Goal: Task Accomplishment & Management: Manage account settings

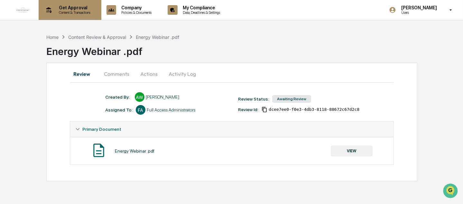
click at [74, 10] on p "Get Approval" at bounding box center [74, 7] width 40 height 5
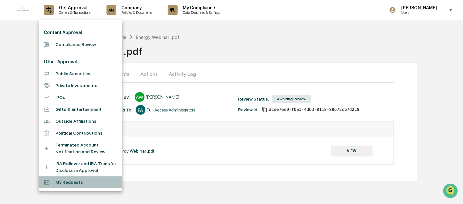
click at [70, 184] on li "My Requests" at bounding box center [81, 182] width 84 height 12
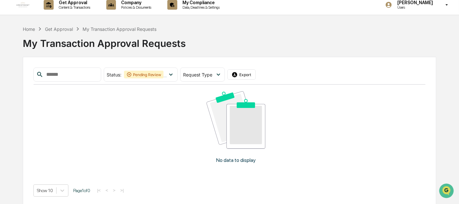
scroll to position [8, 0]
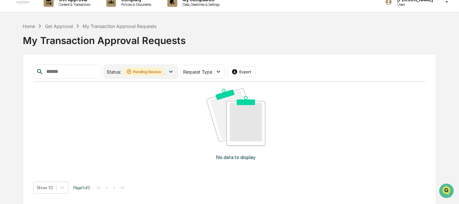
click at [175, 71] on icon at bounding box center [170, 71] width 7 height 7
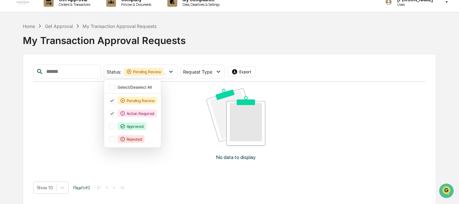
click at [176, 104] on div "No data to display" at bounding box center [235, 127] width 405 height 90
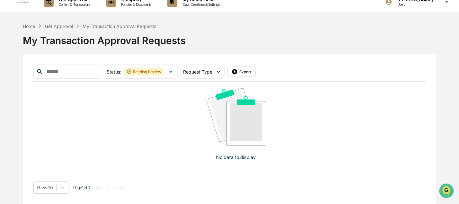
scroll to position [0, 0]
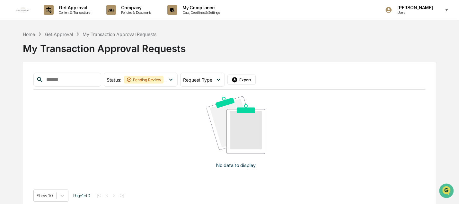
click at [67, 35] on div "Get Approval" at bounding box center [59, 33] width 28 height 5
click at [69, 34] on div "Get Approval" at bounding box center [59, 33] width 28 height 5
click at [35, 33] on div "Home" at bounding box center [29, 33] width 12 height 5
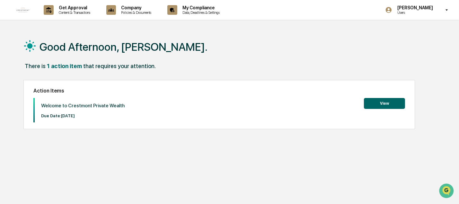
click at [381, 106] on button "View" at bounding box center [384, 103] width 41 height 11
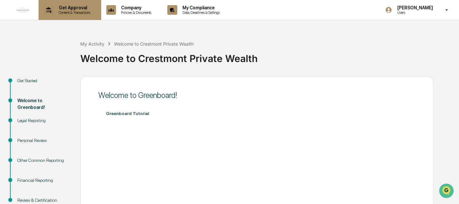
click at [82, 13] on p "Content & Transactions" at bounding box center [74, 12] width 40 height 4
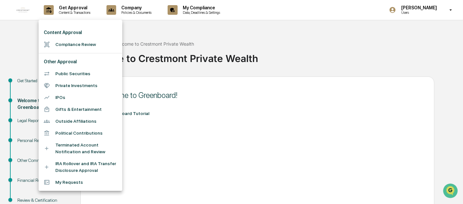
click at [71, 182] on li "My Requests" at bounding box center [81, 182] width 84 height 12
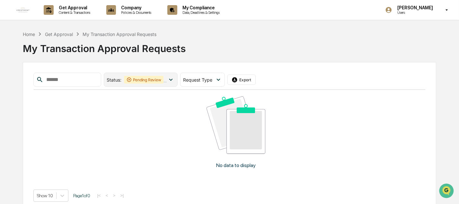
click at [175, 80] on icon at bounding box center [170, 79] width 7 height 7
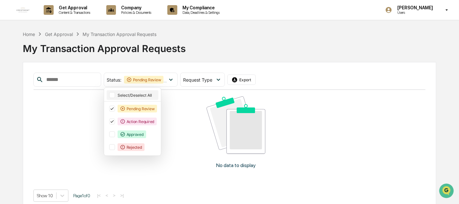
click at [115, 94] on div at bounding box center [112, 95] width 6 height 6
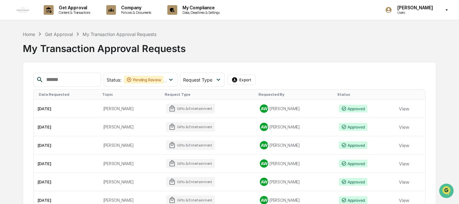
click at [324, 47] on div "My Transaction Approval Requests" at bounding box center [229, 46] width 413 height 17
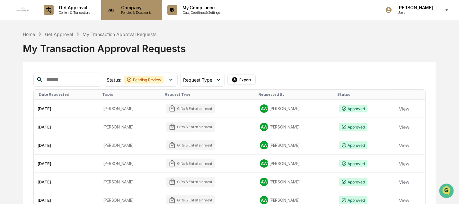
click at [136, 13] on p "Policies & Documents" at bounding box center [135, 12] width 39 height 4
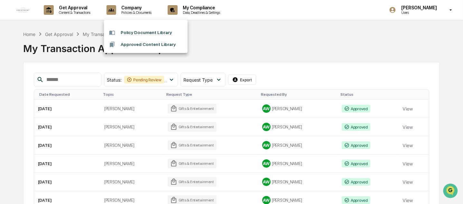
click at [159, 43] on li "Approved Content Library" at bounding box center [146, 45] width 84 height 12
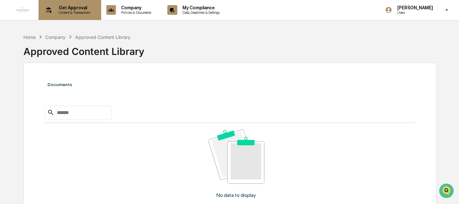
click at [79, 12] on p "Content & Transactions" at bounding box center [74, 12] width 40 height 4
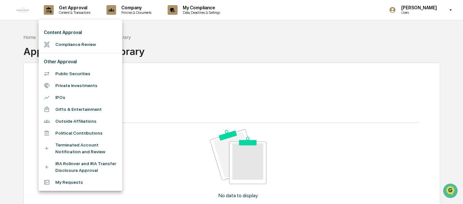
click at [88, 121] on li "Outside Affiliations" at bounding box center [81, 121] width 84 height 12
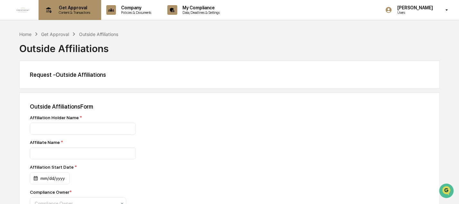
click at [77, 7] on p "Get Approval" at bounding box center [74, 7] width 40 height 5
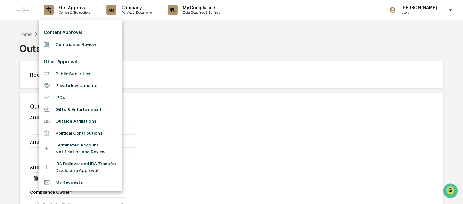
click at [81, 42] on li "Compliance Review" at bounding box center [81, 45] width 84 height 12
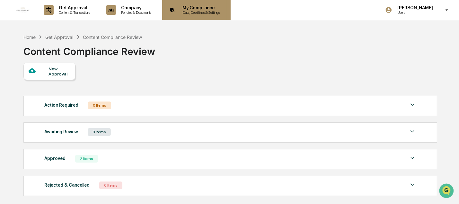
click at [210, 8] on p "My Compliance" at bounding box center [200, 7] width 46 height 5
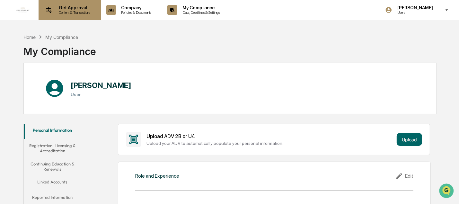
click at [73, 12] on p "Content & Transactions" at bounding box center [74, 12] width 40 height 4
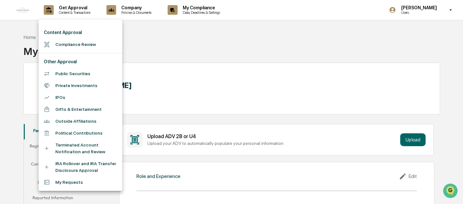
click at [24, 11] on div at bounding box center [231, 102] width 463 height 204
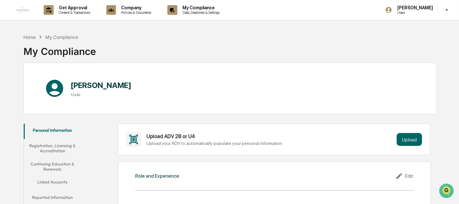
click at [24, 11] on img at bounding box center [22, 9] width 15 height 15
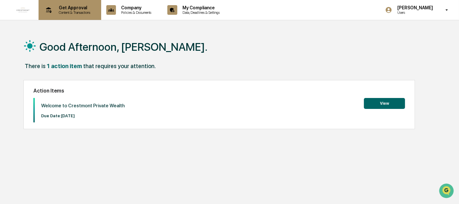
click at [77, 14] on p "Content & Transactions" at bounding box center [74, 12] width 40 height 4
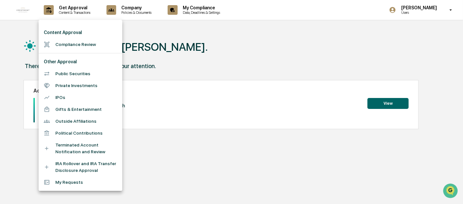
click at [67, 181] on li "My Requests" at bounding box center [81, 182] width 84 height 12
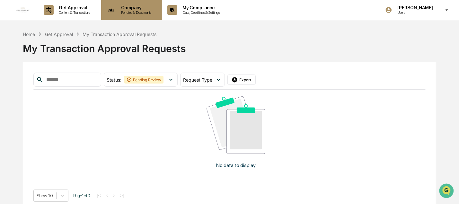
click at [138, 12] on p "Policies & Documents" at bounding box center [135, 12] width 39 height 4
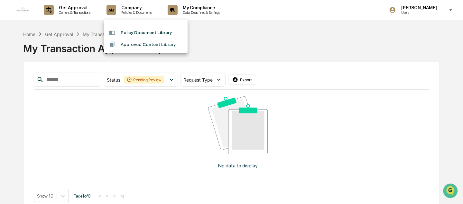
click at [69, 13] on div at bounding box center [231, 102] width 463 height 204
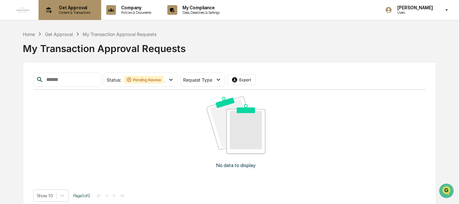
click at [69, 12] on p "Content & Transactions" at bounding box center [74, 12] width 40 height 4
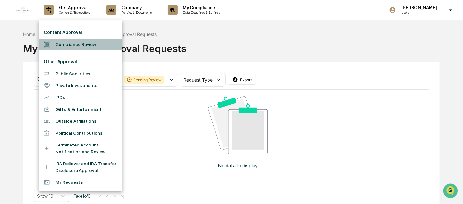
click at [82, 44] on li "Compliance Review" at bounding box center [81, 45] width 84 height 12
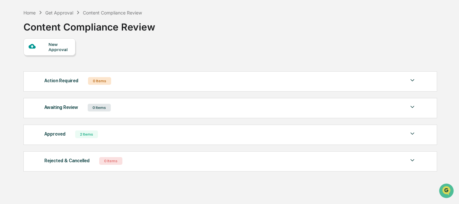
scroll to position [32, 0]
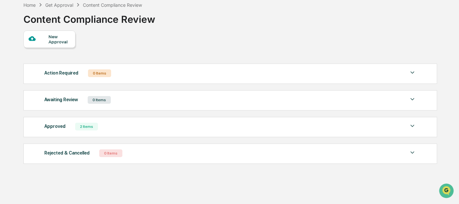
click at [89, 129] on div "2 Items" at bounding box center [86, 127] width 23 height 8
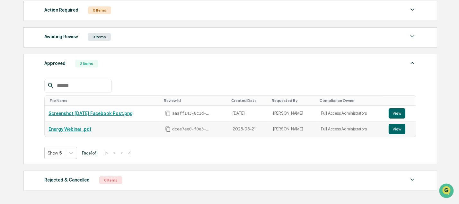
scroll to position [96, 0]
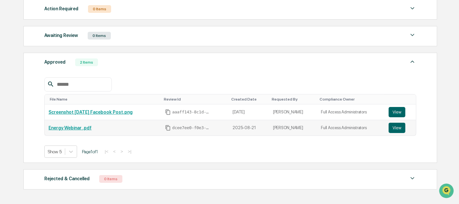
click at [81, 128] on link "Energy Webinar .pdf" at bounding box center [70, 127] width 43 height 5
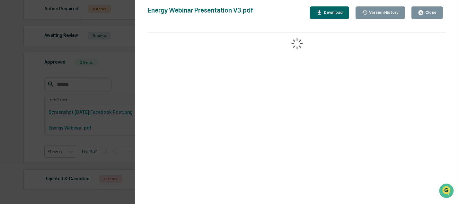
click at [430, 12] on div "Close" at bounding box center [430, 12] width 13 height 4
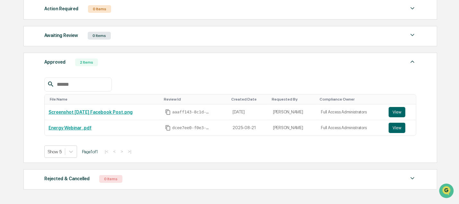
scroll to position [0, 0]
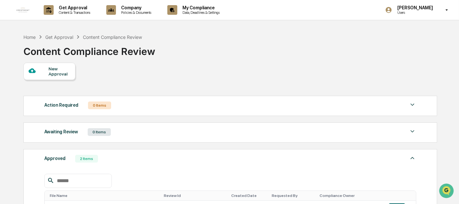
click at [27, 12] on img at bounding box center [22, 9] width 15 height 15
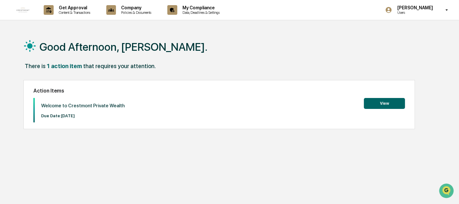
click at [374, 108] on button "View" at bounding box center [384, 103] width 41 height 11
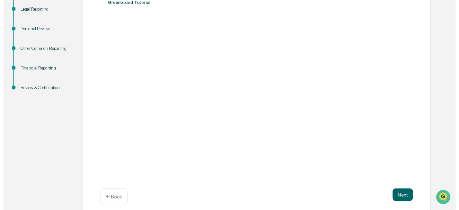
scroll to position [117, 0]
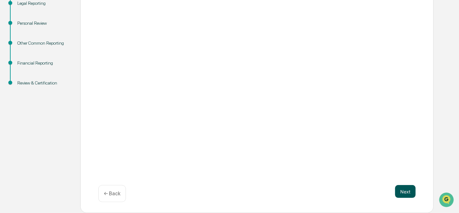
click at [403, 192] on button "Next" at bounding box center [405, 191] width 21 height 13
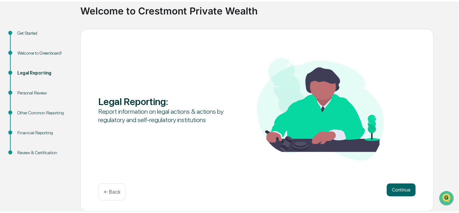
scroll to position [46, 0]
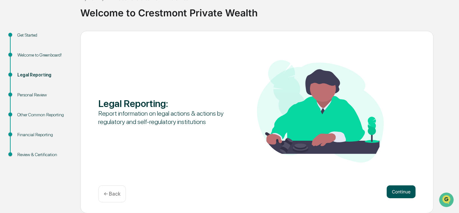
click at [404, 193] on button "Continue" at bounding box center [401, 191] width 29 height 13
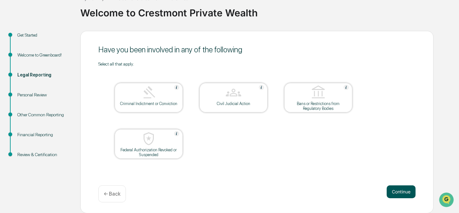
click at [396, 192] on button "Continue" at bounding box center [401, 191] width 29 height 13
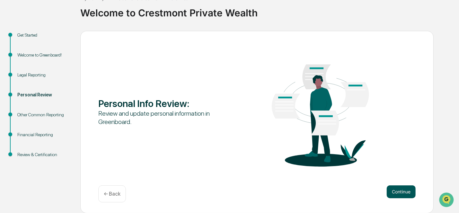
click at [399, 192] on button "Continue" at bounding box center [401, 191] width 29 height 13
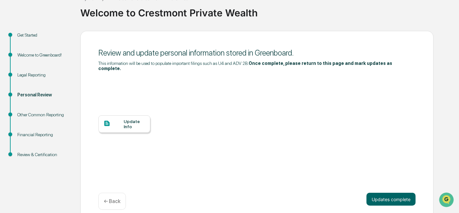
click at [132, 119] on div "Update Info" at bounding box center [135, 124] width 22 height 10
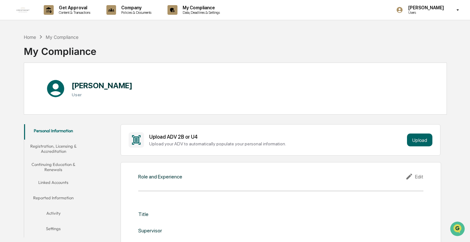
click at [421, 176] on div "Edit" at bounding box center [414, 177] width 18 height 8
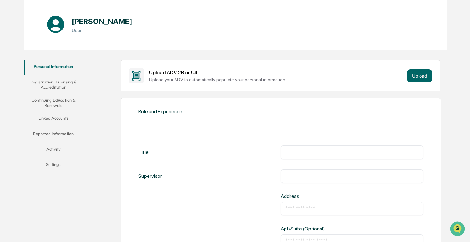
click at [318, 151] on input "text" at bounding box center [351, 152] width 133 height 6
type input "**********"
click at [301, 173] on input "text" at bounding box center [351, 176] width 133 height 6
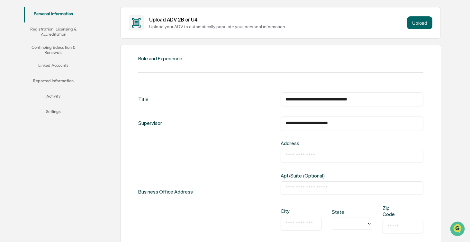
scroll to position [129, 0]
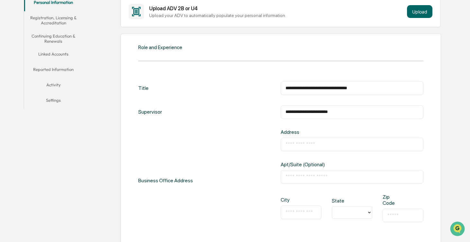
type input "**********"
click at [324, 143] on input "text" at bounding box center [351, 144] width 133 height 6
type input "**********"
click at [307, 213] on input "text" at bounding box center [300, 212] width 31 height 6
type input "******"
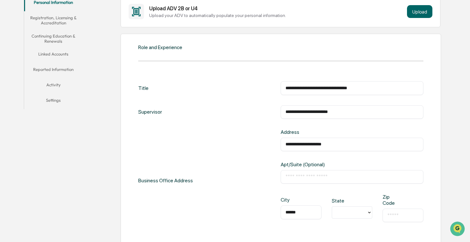
type input "**"
click at [342, 212] on input "**" at bounding box center [339, 213] width 8 height 6
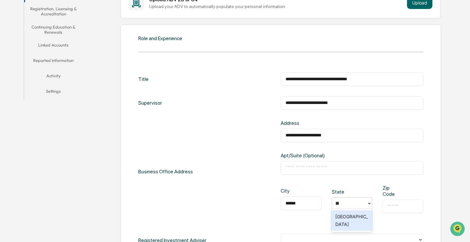
scroll to position [138, 0]
click at [396, 201] on div "​" at bounding box center [402, 206] width 40 height 13
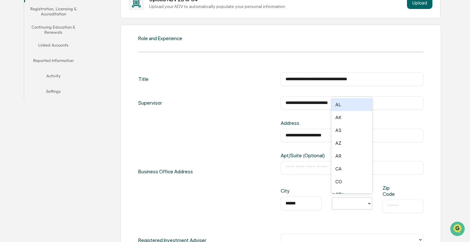
click at [372, 203] on icon at bounding box center [369, 203] width 5 height 5
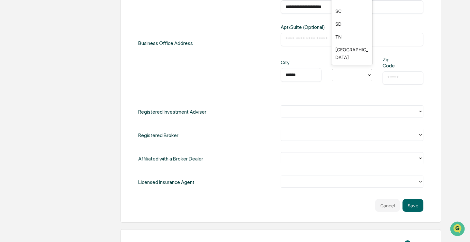
scroll to position [579, 0]
click at [344, 42] on div "TX" at bounding box center [351, 44] width 40 height 21
click at [399, 77] on input "text" at bounding box center [402, 78] width 31 height 6
type input "*****"
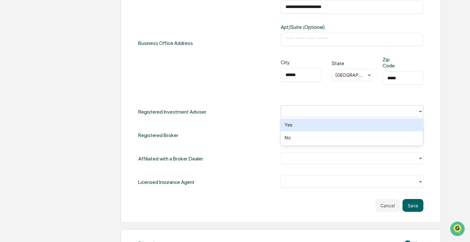
click at [421, 112] on icon at bounding box center [420, 111] width 5 height 5
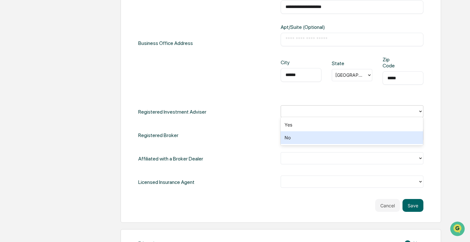
click at [381, 138] on div "No" at bounding box center [352, 137] width 142 height 13
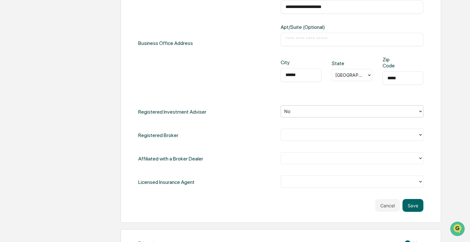
click at [422, 133] on icon at bounding box center [420, 134] width 5 height 5
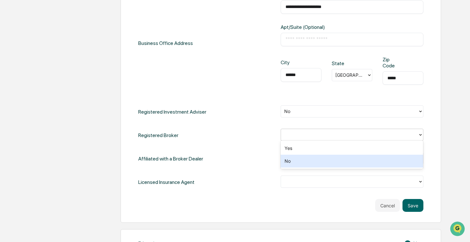
click at [375, 164] on div "No" at bounding box center [352, 161] width 142 height 13
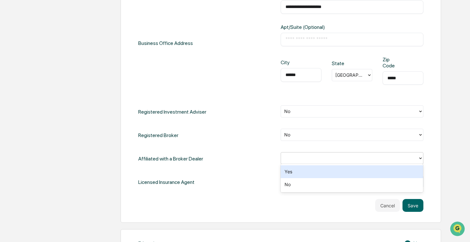
click at [419, 157] on icon at bounding box center [420, 158] width 5 height 5
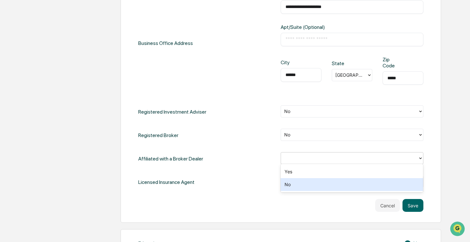
click at [377, 186] on div "No" at bounding box center [352, 184] width 142 height 13
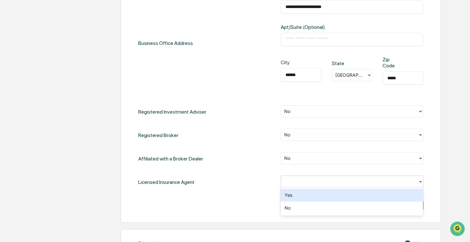
click at [420, 181] on icon at bounding box center [420, 182] width 3 height 2
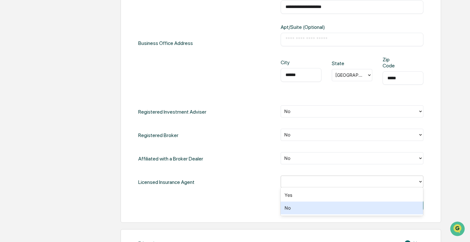
click at [373, 209] on div "No" at bounding box center [352, 208] width 142 height 13
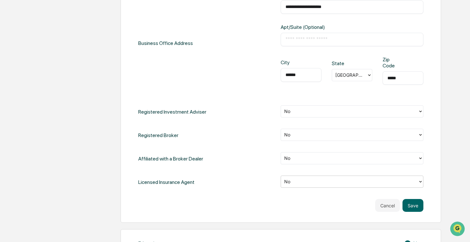
scroll to position [330, 0]
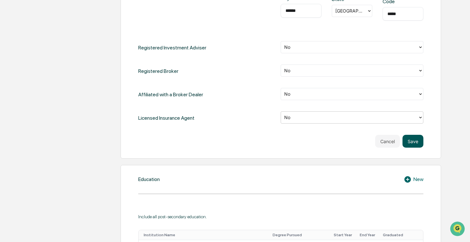
click at [413, 140] on button "Save" at bounding box center [412, 141] width 21 height 13
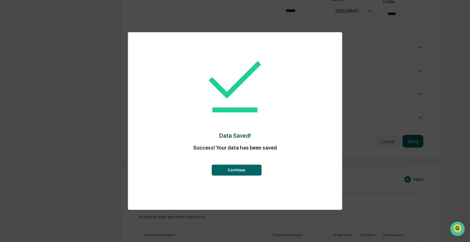
click at [236, 171] on button "Continue" at bounding box center [236, 170] width 50 height 11
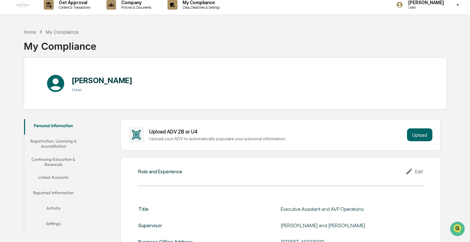
scroll to position [0, 0]
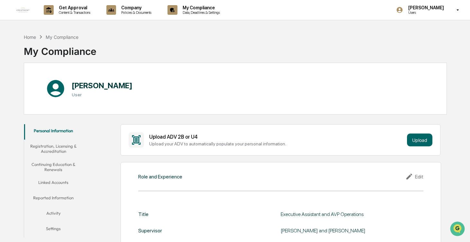
click at [45, 147] on button "Registration, Licensing & Accreditation" at bounding box center [53, 149] width 59 height 18
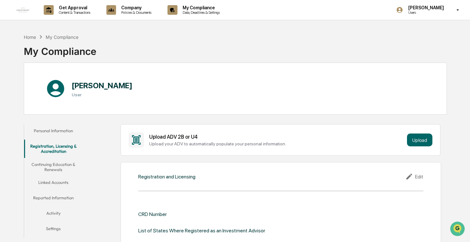
click at [64, 163] on button "Continuing Education & Renewals" at bounding box center [53, 167] width 59 height 18
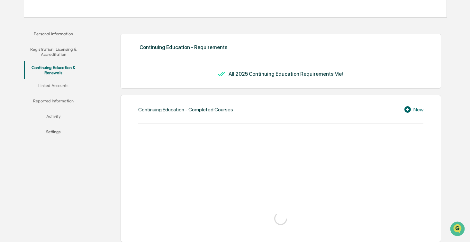
scroll to position [101, 0]
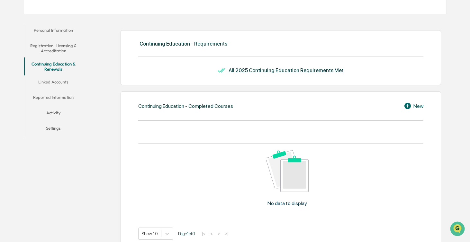
click at [63, 80] on button "Linked Accounts" at bounding box center [53, 83] width 59 height 15
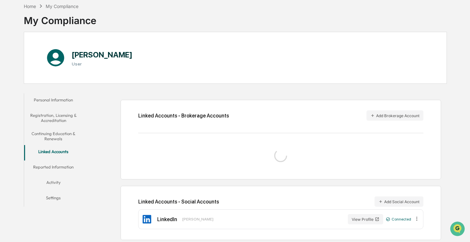
scroll to position [47, 0]
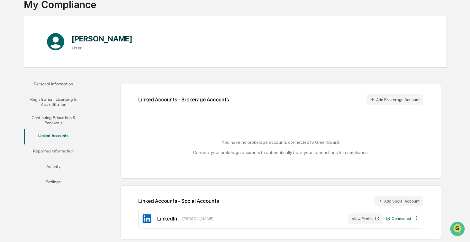
click at [58, 149] on button "Reported Information" at bounding box center [53, 152] width 59 height 15
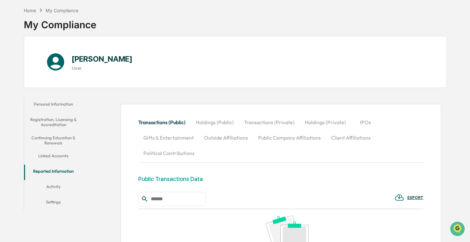
scroll to position [36, 0]
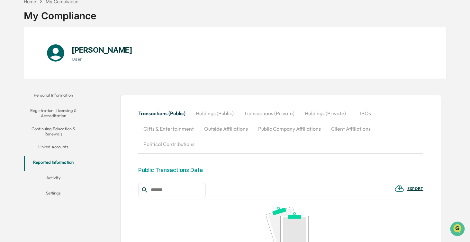
click at [234, 129] on button "Outside Affiliations" at bounding box center [226, 128] width 54 height 15
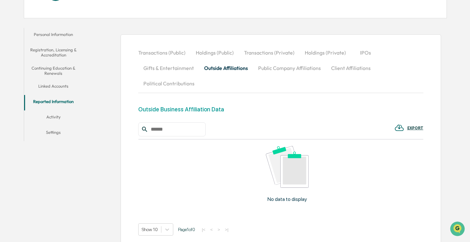
scroll to position [101, 0]
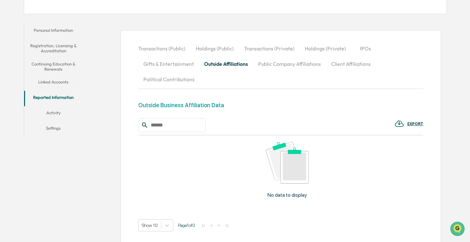
click at [294, 65] on button "Public Company Affiliations" at bounding box center [289, 63] width 73 height 15
click at [341, 64] on button "Client Affiliations" at bounding box center [351, 63] width 50 height 15
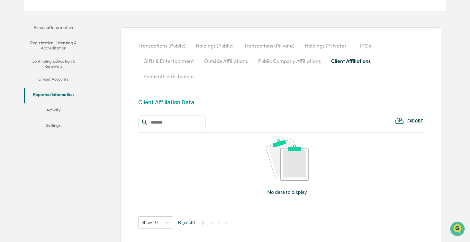
scroll to position [68, 0]
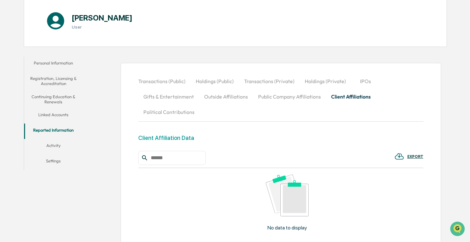
click at [175, 111] on button "Political Contributions" at bounding box center [168, 111] width 61 height 15
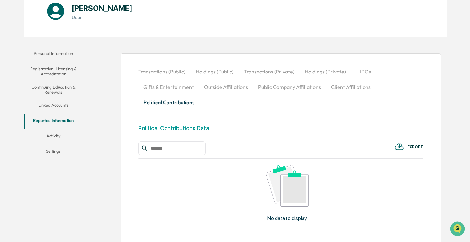
scroll to position [68, 0]
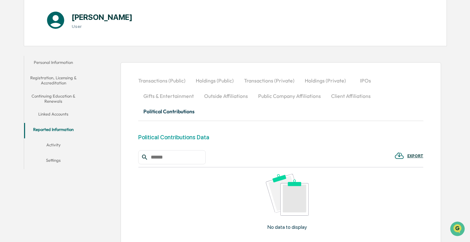
click at [184, 95] on button "Gifts & Entertainment" at bounding box center [168, 95] width 61 height 15
click at [263, 79] on button "Transactions (Private)" at bounding box center [269, 80] width 61 height 15
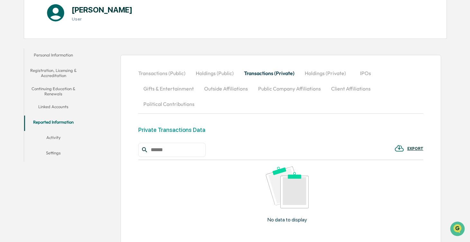
scroll to position [68, 0]
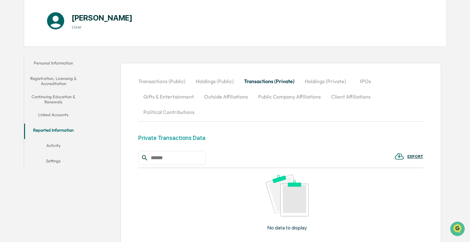
click at [219, 80] on button "Holdings (Public)" at bounding box center [215, 81] width 48 height 15
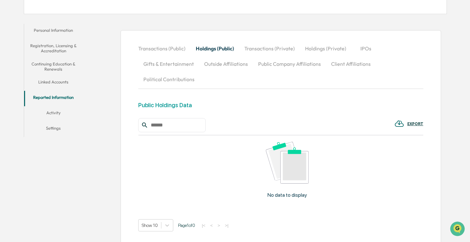
scroll to position [101, 0]
click at [321, 48] on button "Holdings (Private)" at bounding box center [325, 48] width 51 height 15
click at [362, 49] on button "IPOs" at bounding box center [365, 48] width 29 height 15
click at [53, 112] on button "Activity" at bounding box center [53, 113] width 59 height 15
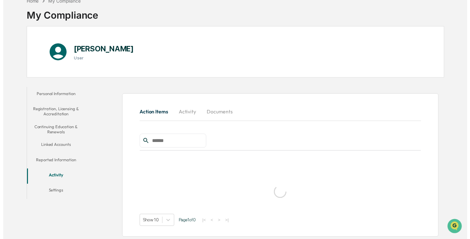
scroll to position [30, 0]
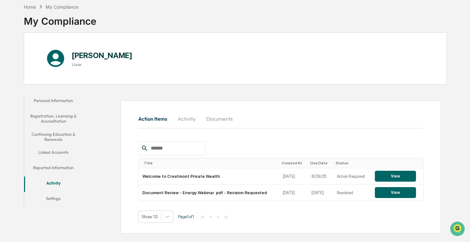
click at [56, 197] on button "Settings" at bounding box center [53, 199] width 59 height 15
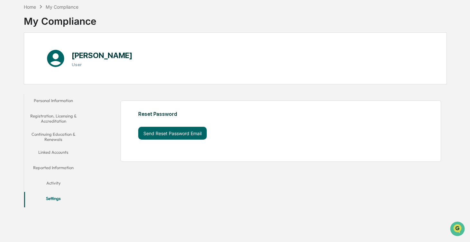
click at [53, 182] on button "Activity" at bounding box center [53, 184] width 59 height 15
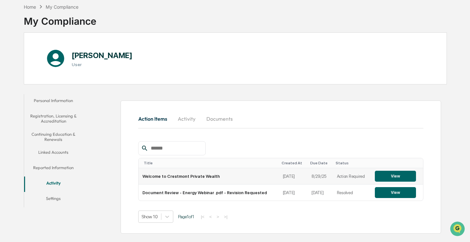
click at [203, 176] on td "Welcome to Crestmont Private Wealth" at bounding box center [209, 176] width 140 height 16
click at [400, 176] on button "View" at bounding box center [395, 176] width 41 height 11
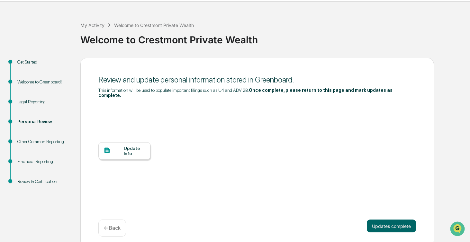
scroll to position [19, 0]
click at [393, 222] on button "Updates complete" at bounding box center [391, 226] width 49 height 13
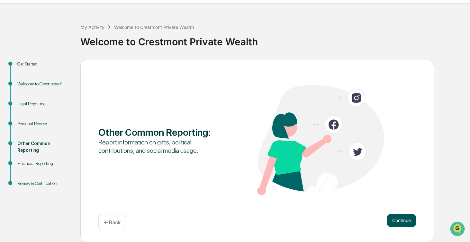
click at [399, 220] on button "Continue" at bounding box center [401, 220] width 29 height 13
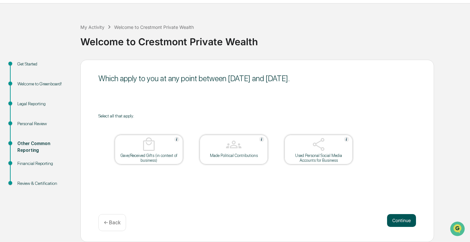
click at [400, 219] on button "Continue" at bounding box center [401, 220] width 29 height 13
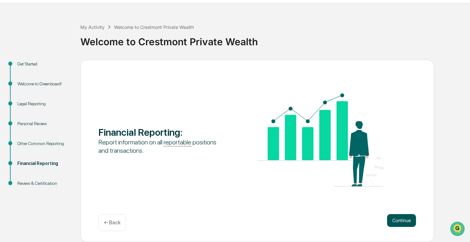
click at [400, 222] on button "Continue" at bounding box center [401, 220] width 29 height 13
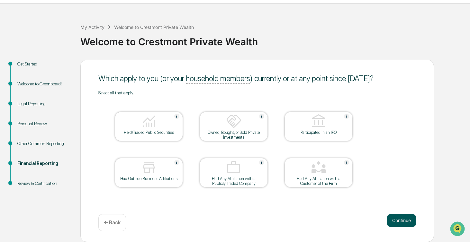
click at [400, 220] on button "Continue" at bounding box center [401, 220] width 29 height 13
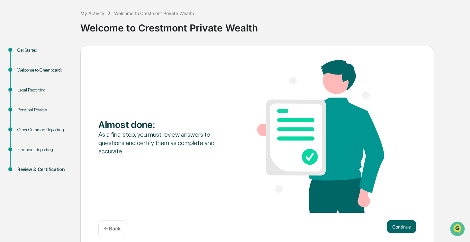
scroll to position [37, 0]
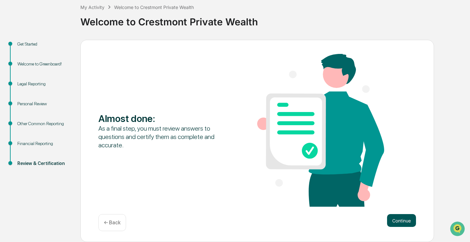
click at [402, 223] on button "Continue" at bounding box center [401, 220] width 29 height 13
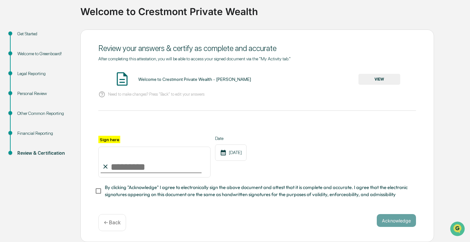
scroll to position [101, 0]
